Goal: Task Accomplishment & Management: Manage account settings

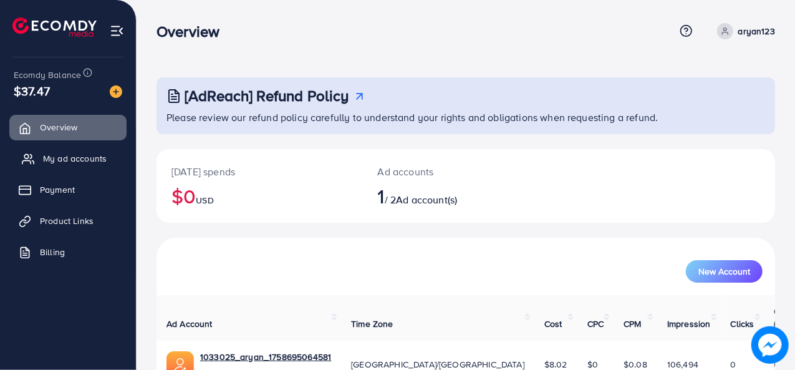
click at [84, 155] on span "My ad accounts" at bounding box center [75, 158] width 64 height 12
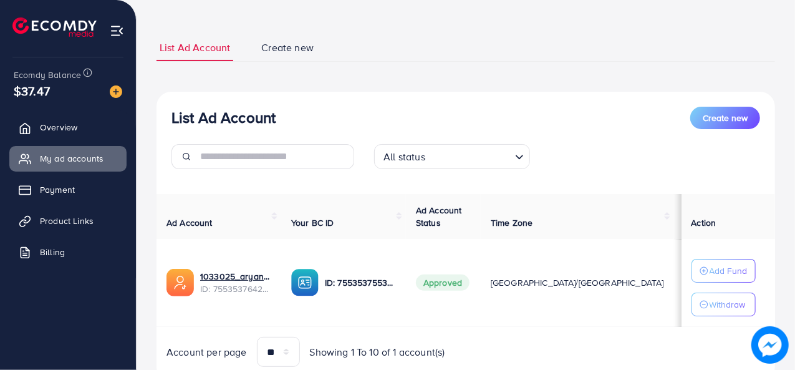
scroll to position [66, 0]
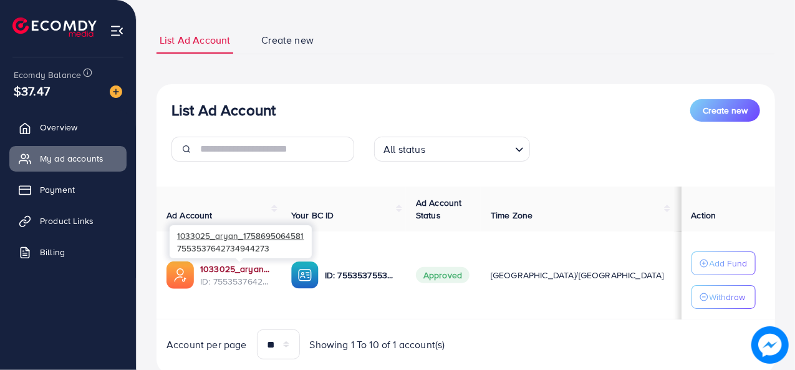
click at [228, 268] on link "1033025_aryan_1758695064581" at bounding box center [235, 269] width 71 height 12
